Goal: Obtain resource: Obtain resource

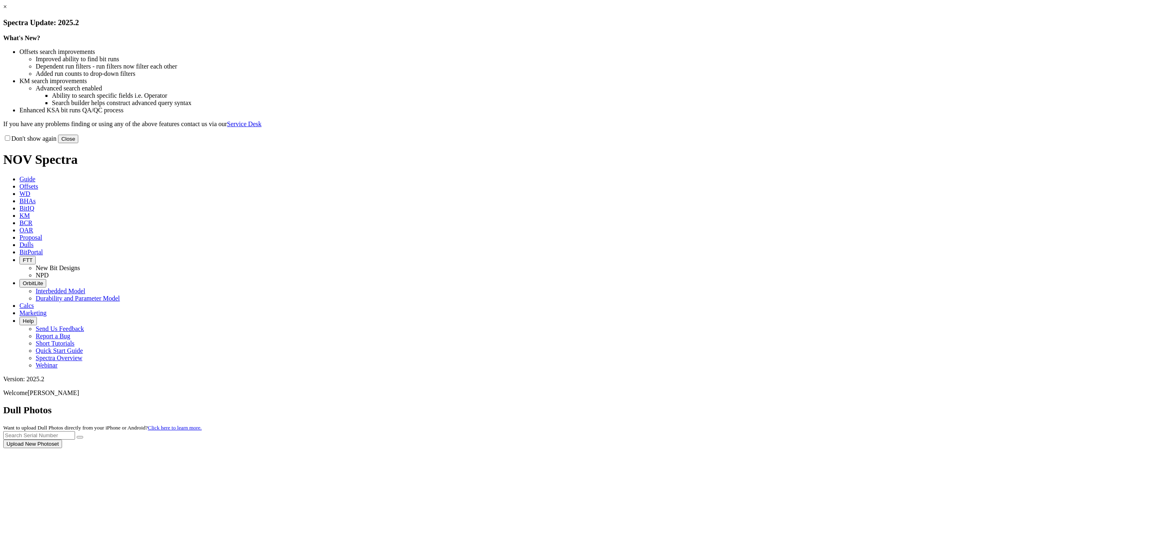
click at [743, 448] on div at bounding box center [584, 448] width 1162 height 0
click at [752, 448] on div at bounding box center [584, 448] width 1162 height 0
click at [78, 143] on button "Close" at bounding box center [68, 139] width 20 height 9
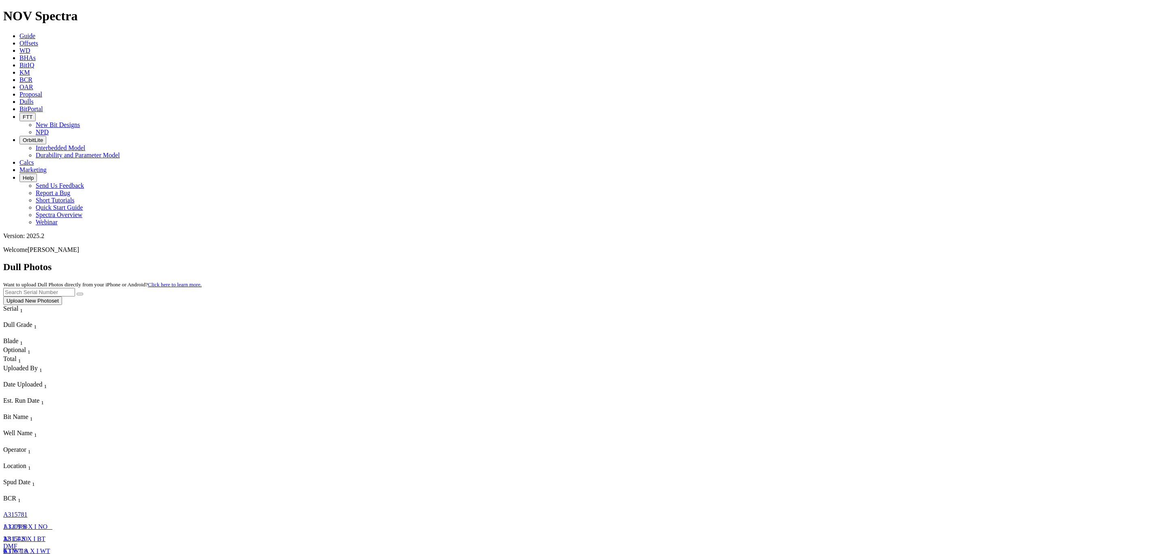
click at [19, 40] on icon at bounding box center [19, 43] width 0 height 7
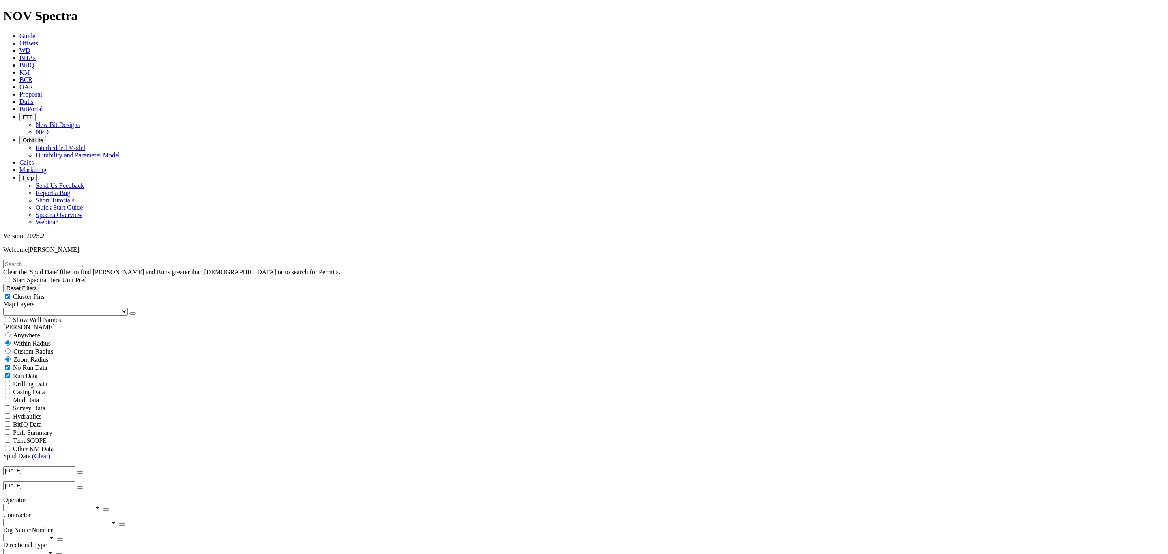
scroll to position [385, 0]
drag, startPoint x: 39, startPoint y: 260, endPoint x: 60, endPoint y: 260, distance: 20.7
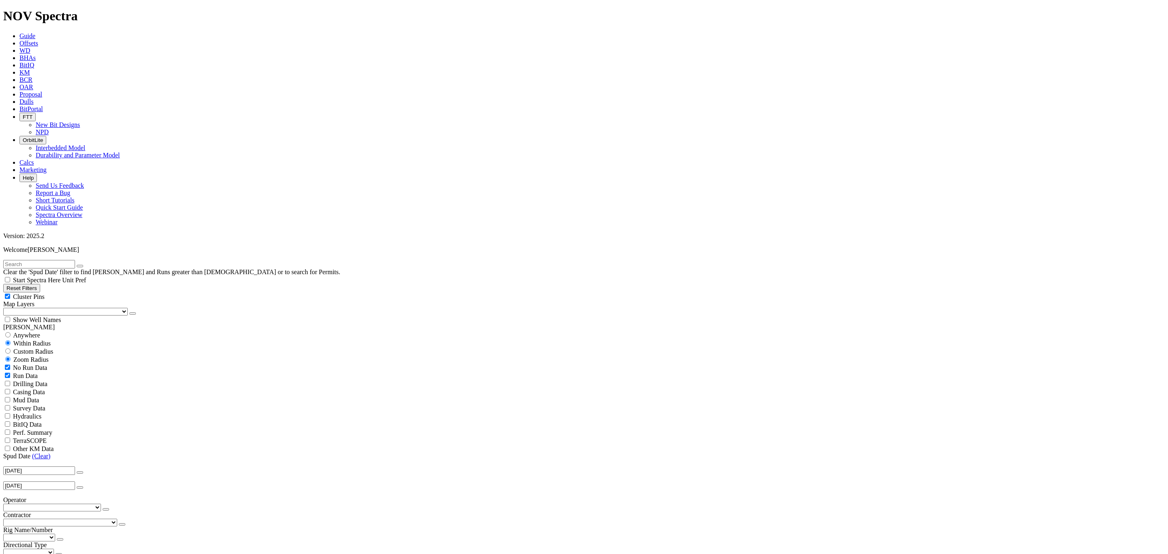
drag, startPoint x: 110, startPoint y: 256, endPoint x: 107, endPoint y: 249, distance: 7.5
select select "8.75"
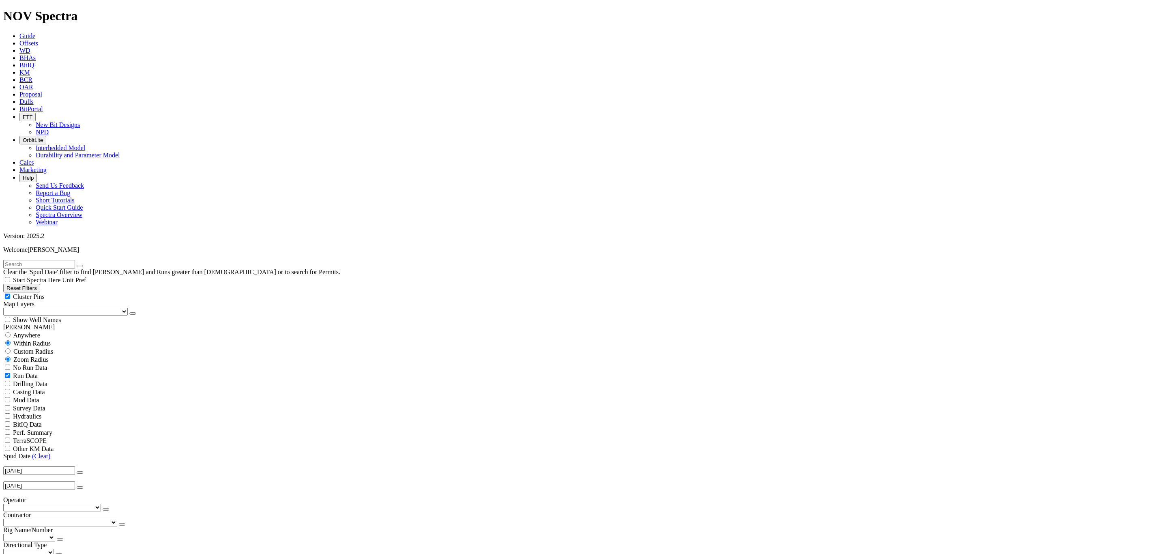
checkbox input "false"
select select "? number:8.75 ?"
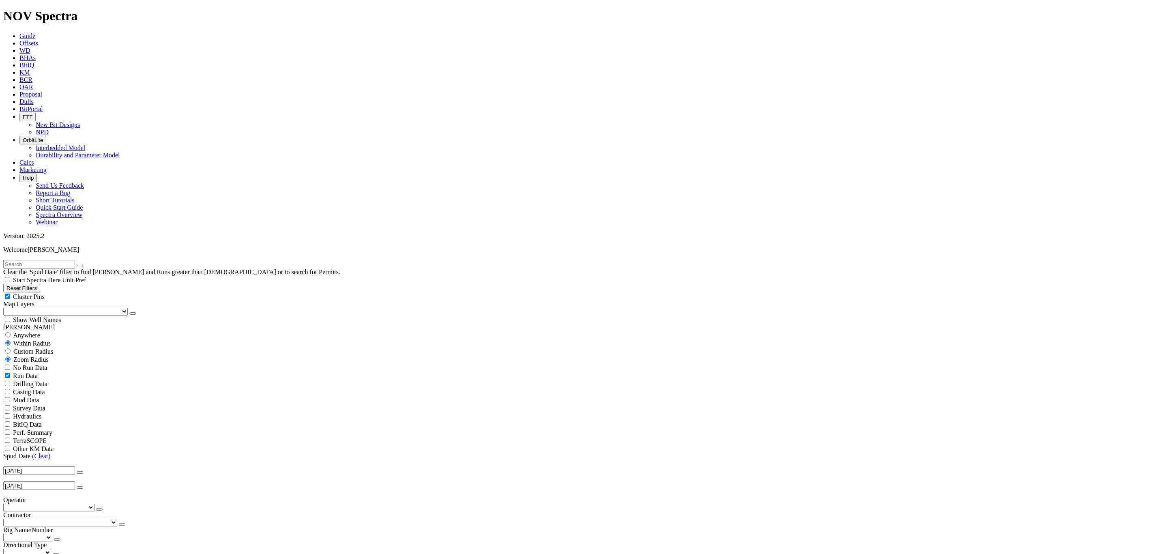
scroll to position [507, 0]
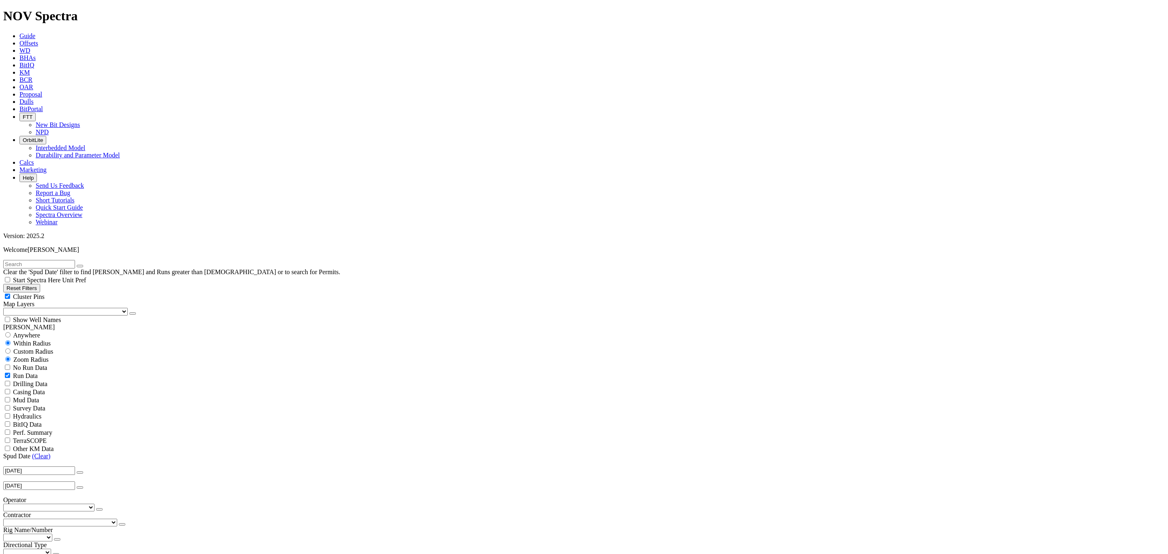
click at [34, 504] on select "Anschutz Exploration - (23) Wrc Energy - (17) Ballard Petroleum - (9) Eog Resou…" at bounding box center [48, 508] width 91 height 8
click at [6, 504] on select "Anschutz Exploration - (23) Wrc Energy - (17) Ballard Petroleum - (9) Eog Resou…" at bounding box center [48, 508] width 91 height 8
